Goal: Task Accomplishment & Management: Manage account settings

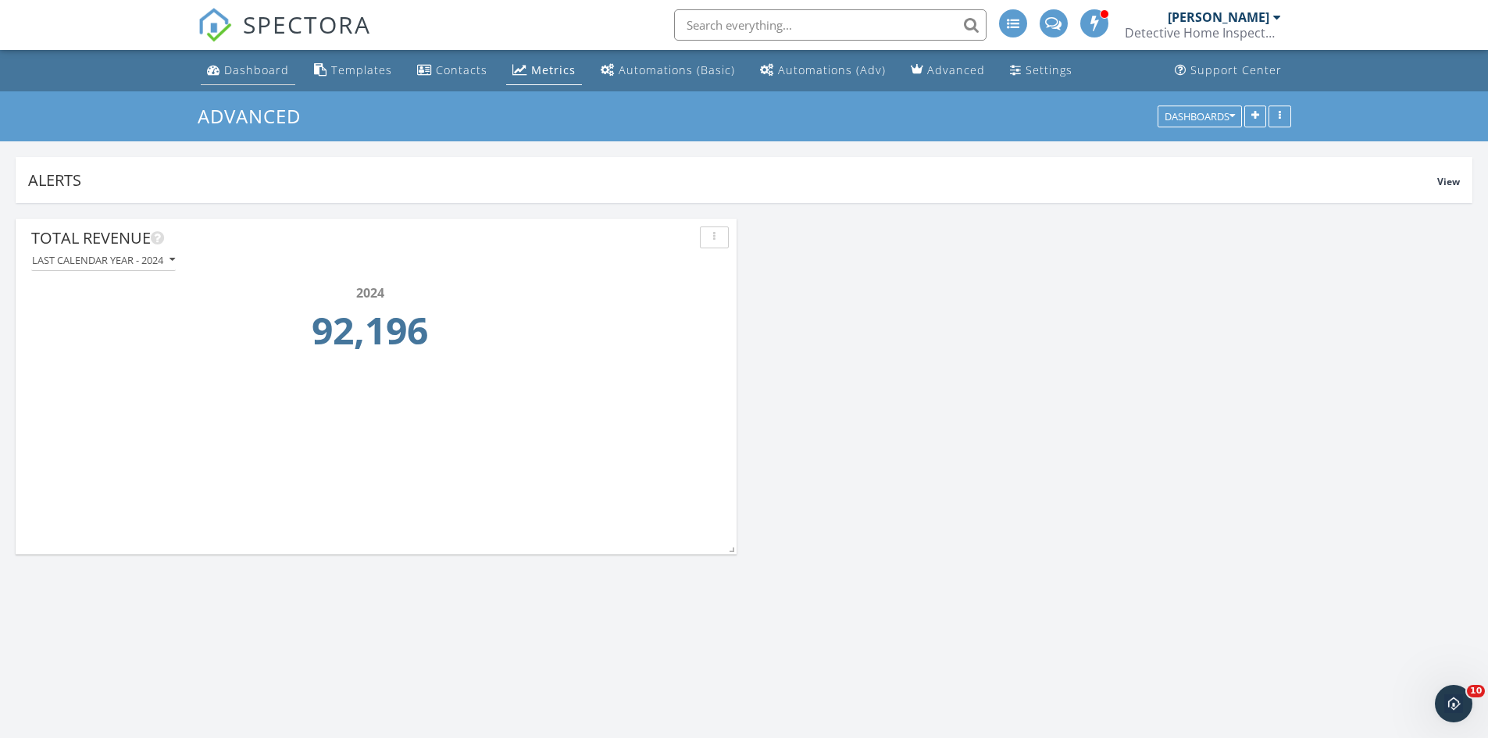
click at [254, 68] on div "Dashboard" at bounding box center [256, 69] width 65 height 15
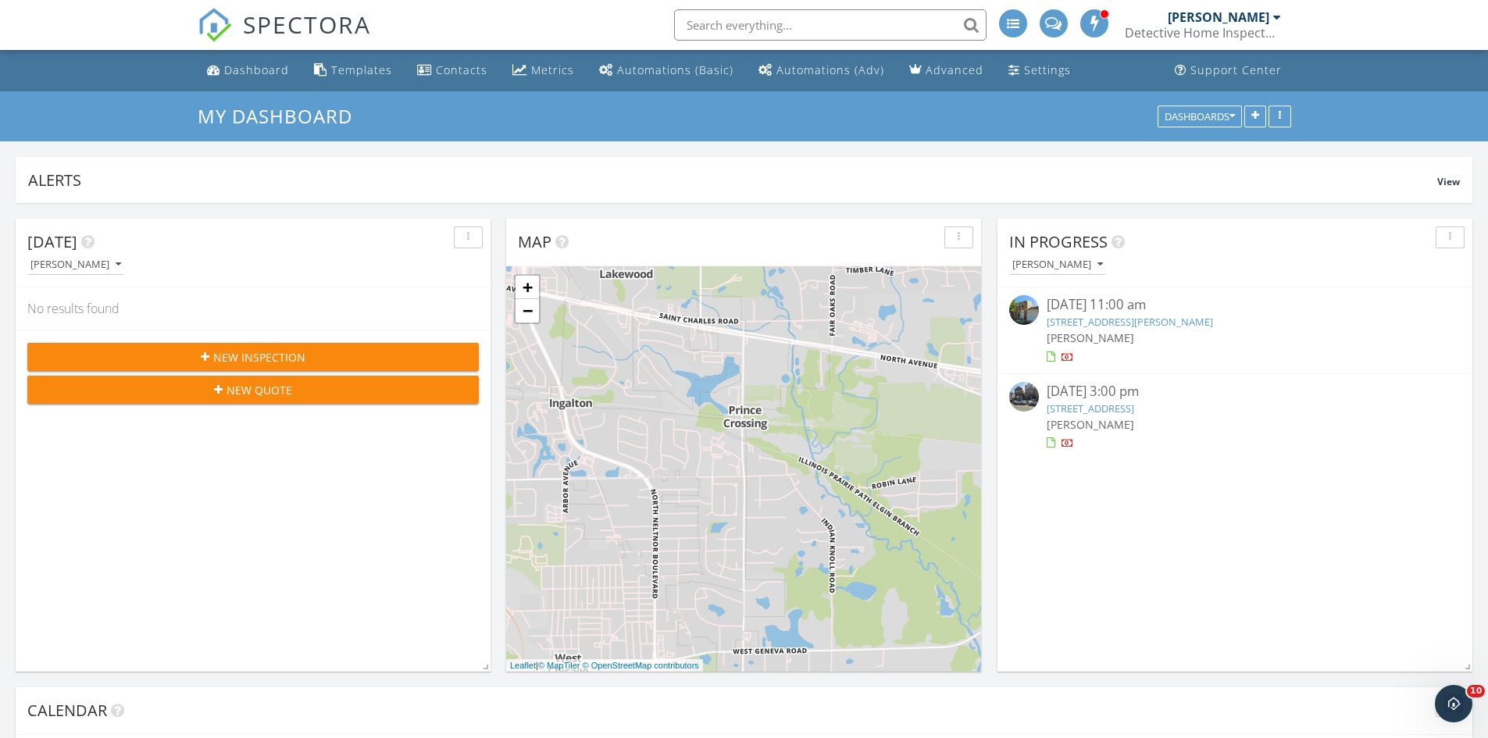
click at [1110, 322] on link "1410 Georgetown Dr, Carol Stream, IL 60188" at bounding box center [1129, 322] width 166 height 14
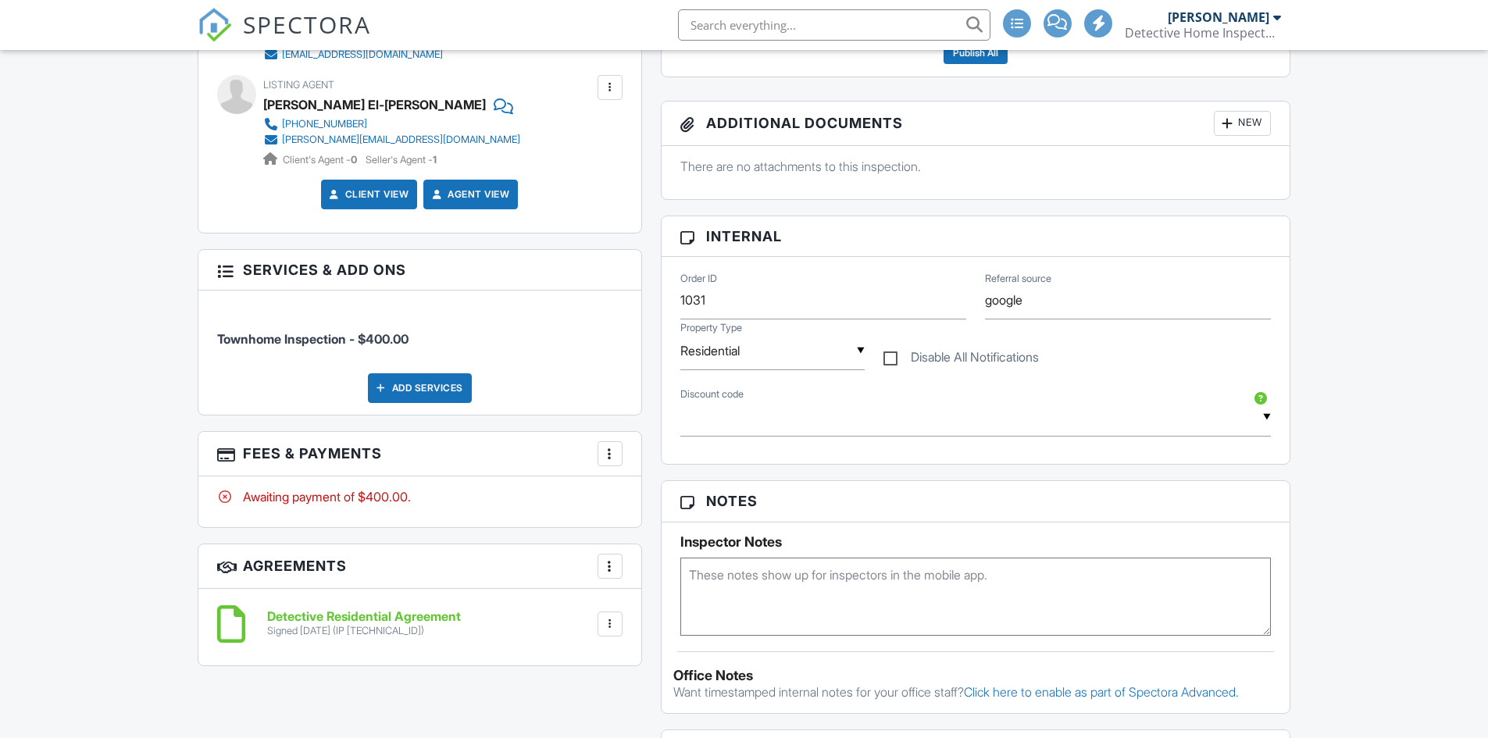
scroll to position [703, 0]
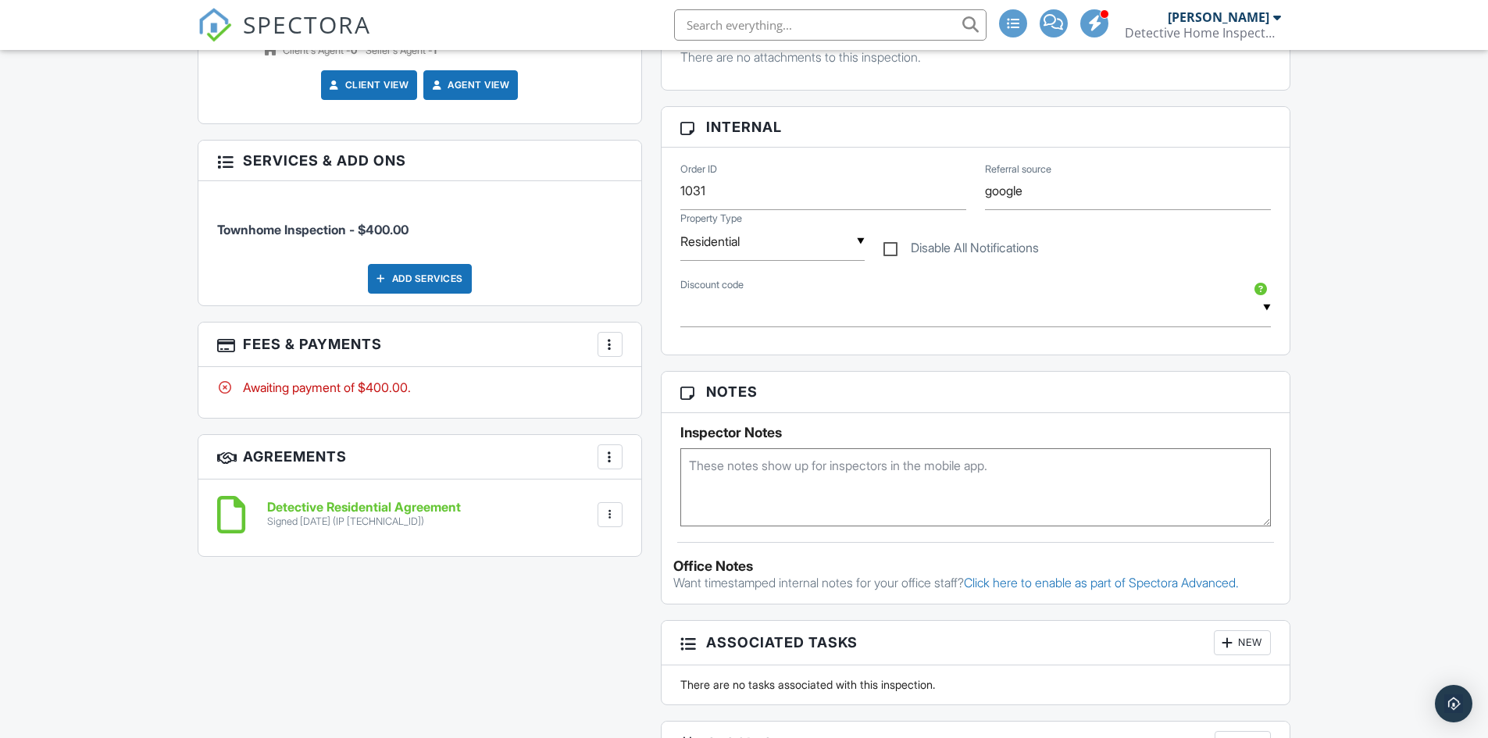
click at [606, 349] on div at bounding box center [610, 345] width 16 height 16
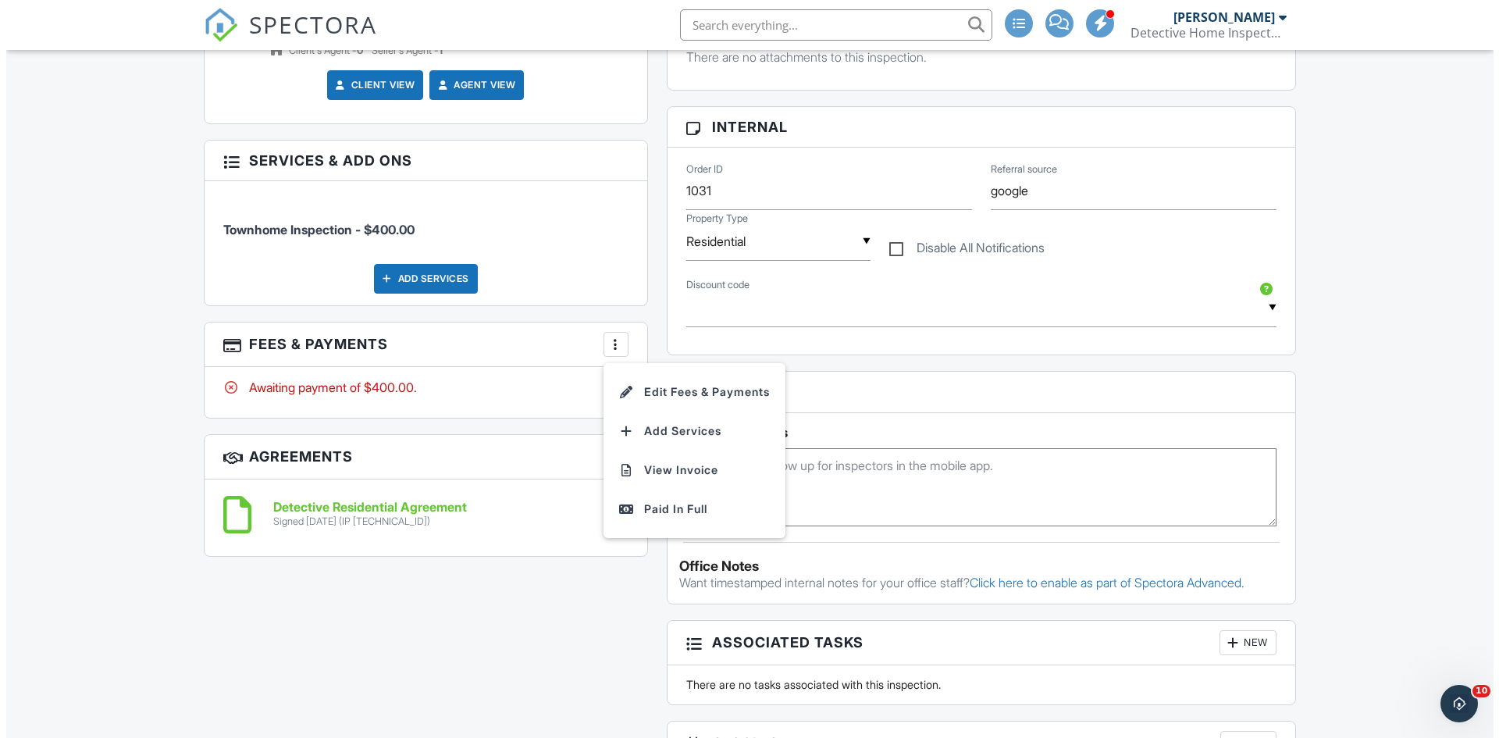
scroll to position [0, 0]
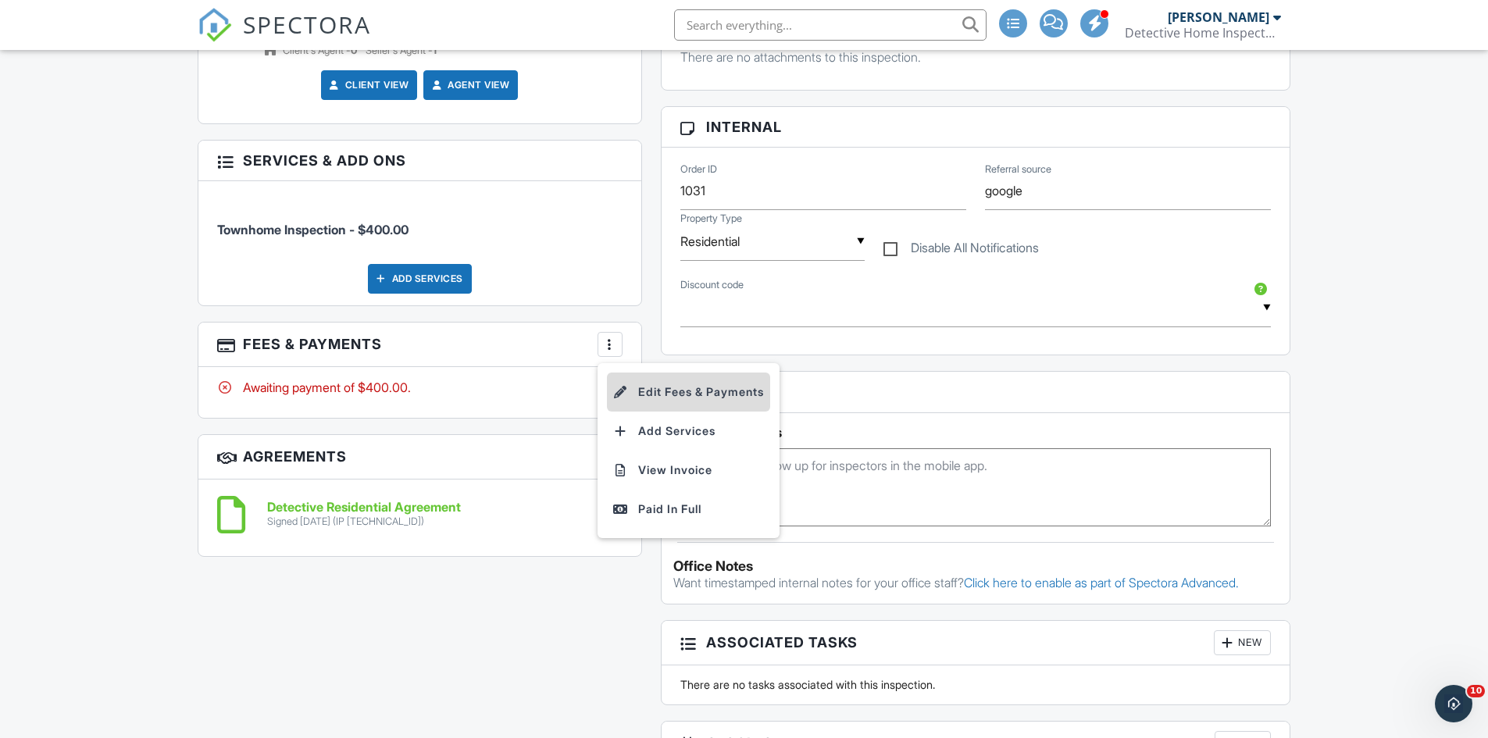
click at [676, 390] on li "Edit Fees & Payments" at bounding box center [688, 392] width 163 height 39
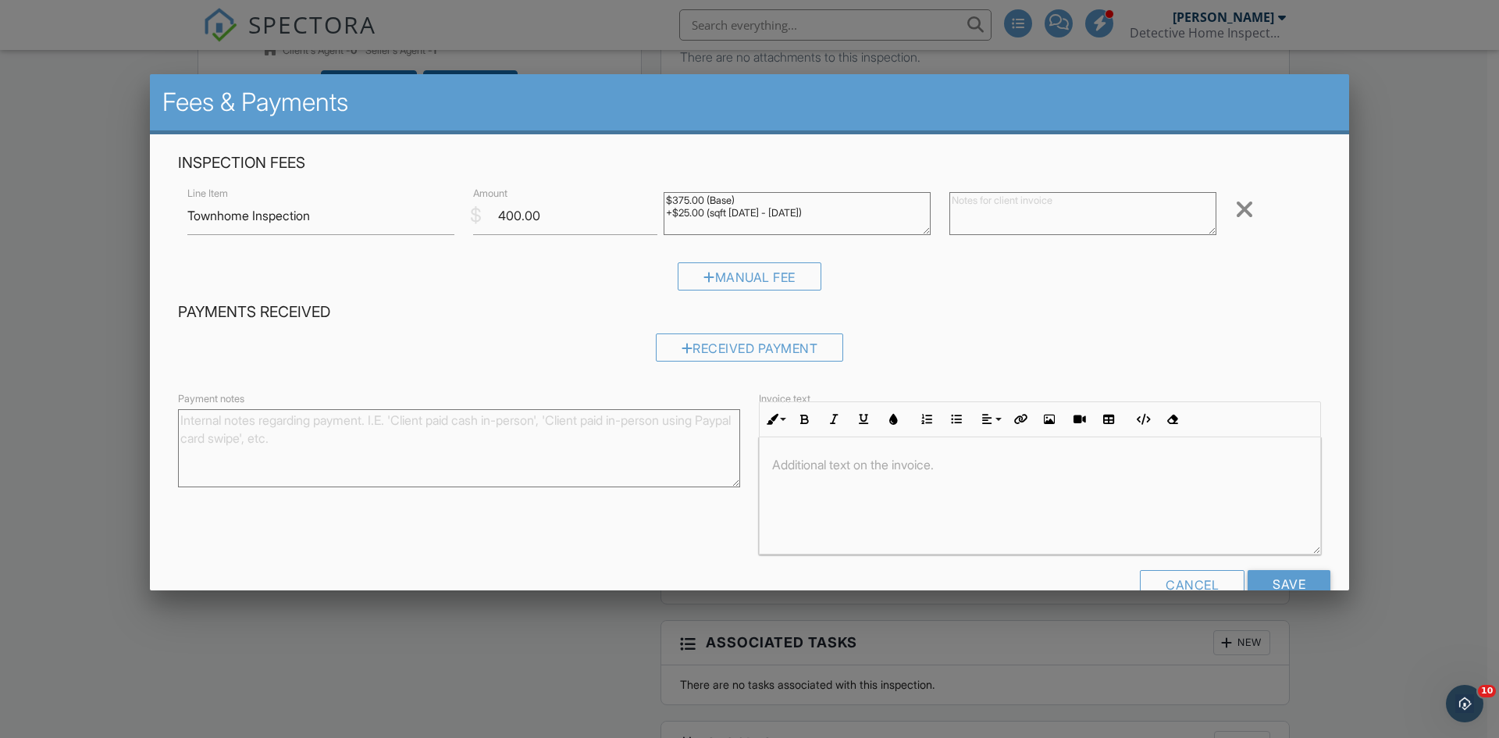
click at [452, 447] on textarea "Payment notes" at bounding box center [459, 448] width 562 height 78
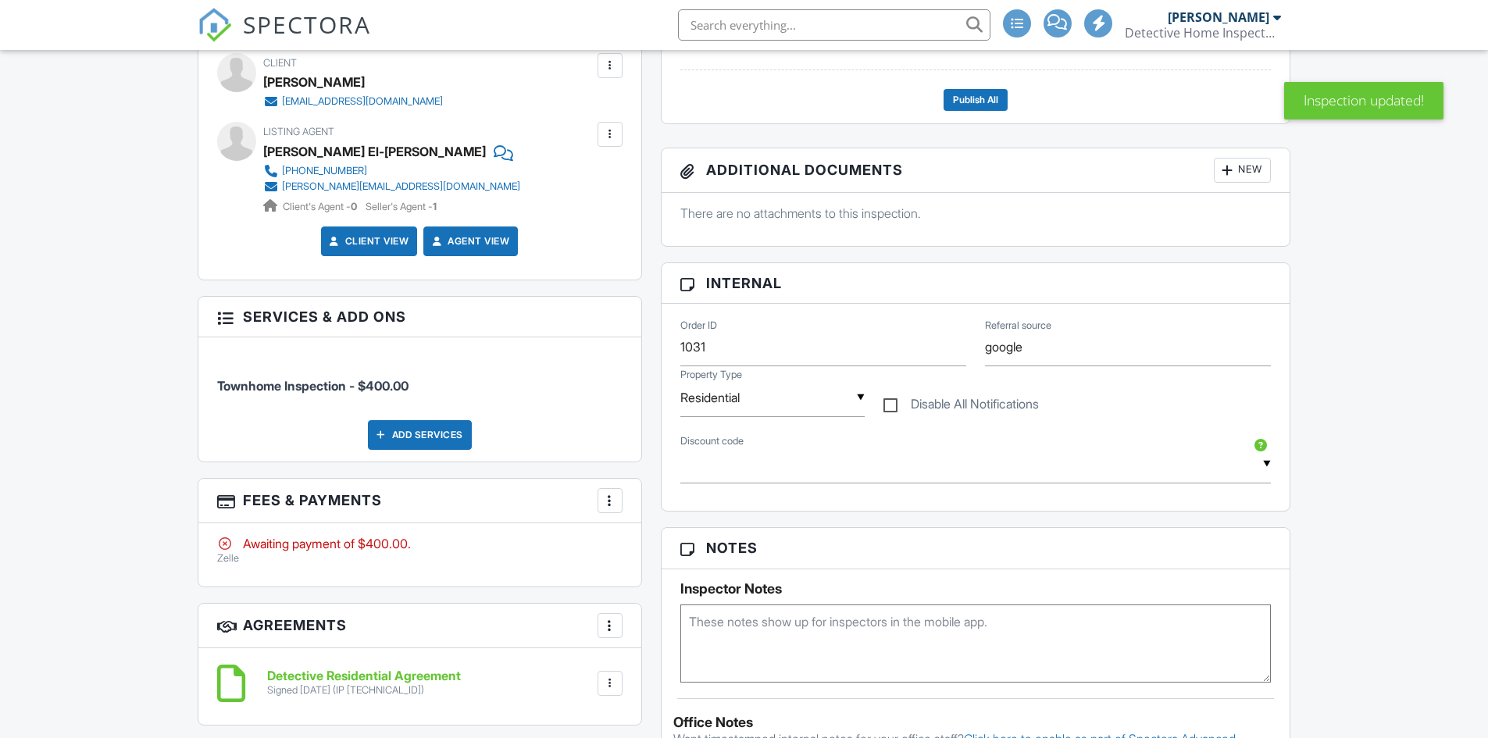
click at [611, 502] on div at bounding box center [610, 501] width 16 height 16
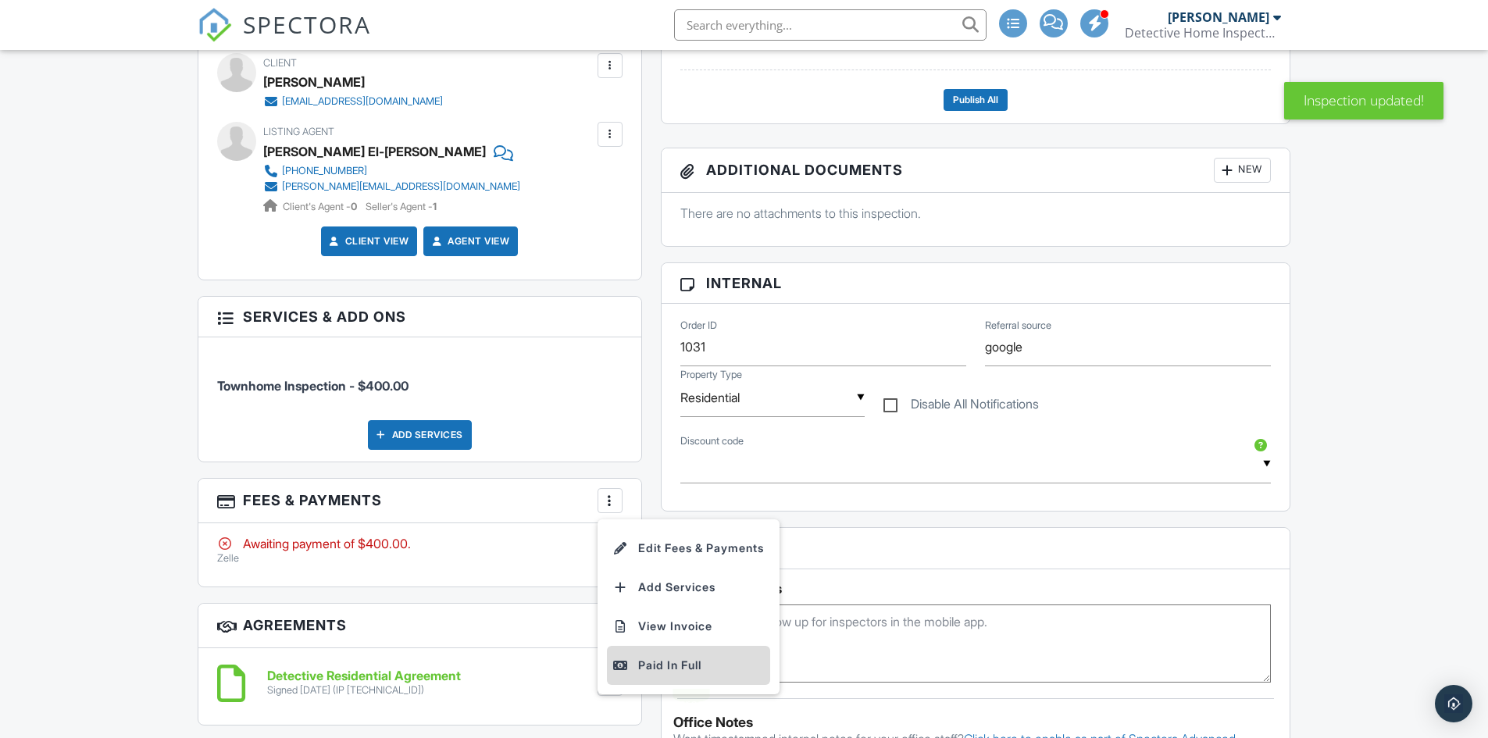
click at [672, 668] on div "Paid In Full" at bounding box center [688, 665] width 151 height 19
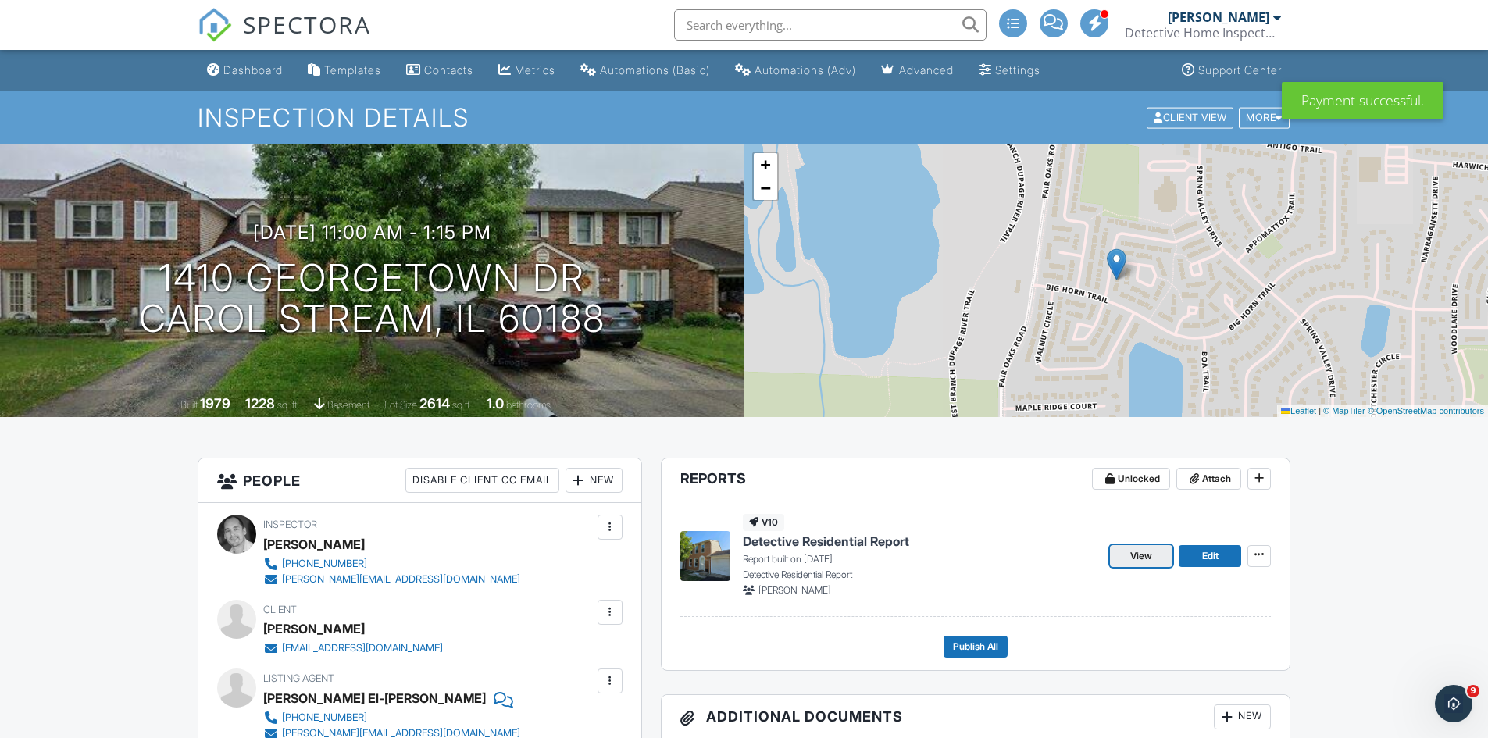
click at [1137, 551] on span "View" at bounding box center [1141, 556] width 22 height 16
